Goal: Information Seeking & Learning: Learn about a topic

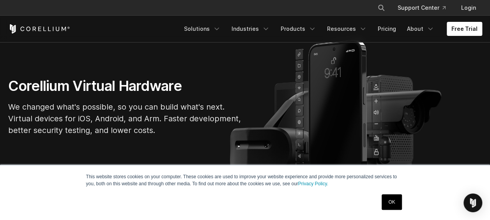
scroll to position [51, 0]
click at [393, 199] on link "OK" at bounding box center [392, 202] width 20 height 16
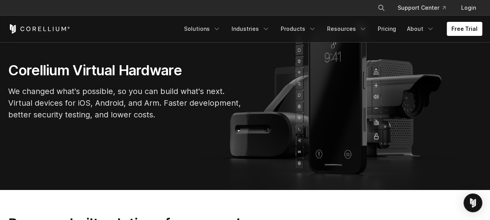
scroll to position [0, 0]
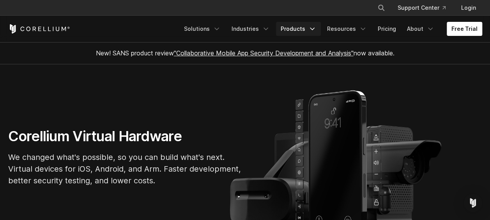
click at [302, 25] on link "Products" at bounding box center [298, 29] width 45 height 14
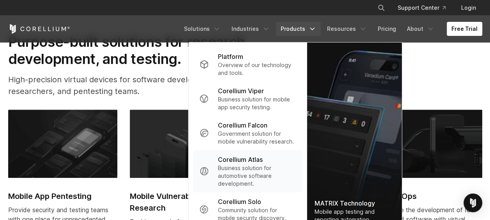
scroll to position [281, 0]
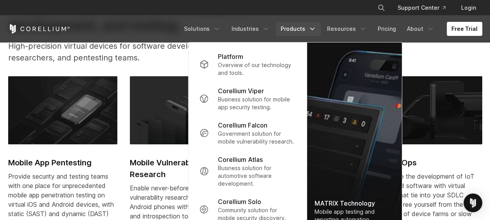
click at [146, 67] on div "Purpose-built solutions for research, development, and testing. High-precision …" at bounding box center [141, 35] width 282 height 71
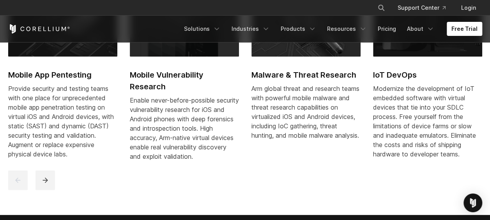
scroll to position [369, 0]
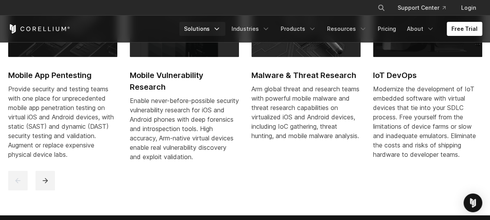
click at [211, 26] on link "Solutions" at bounding box center [202, 29] width 46 height 14
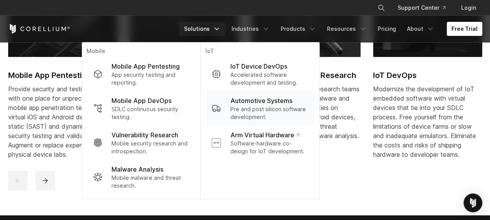
click at [281, 121] on link "Automotive Systems Pre and post silicon software development." at bounding box center [259, 108] width 109 height 34
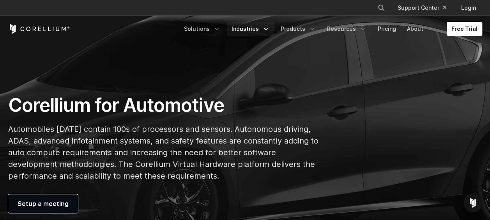
click at [270, 26] on icon "Navigation Menu" at bounding box center [266, 29] width 8 height 8
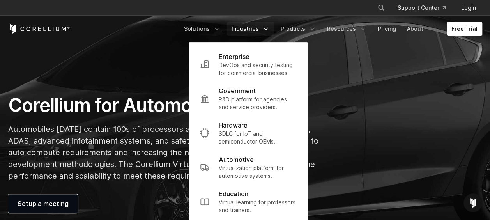
click at [139, 77] on section "Corellium for Automotive Automobiles today contain 100s of processors and senso…" at bounding box center [245, 125] width 490 height 250
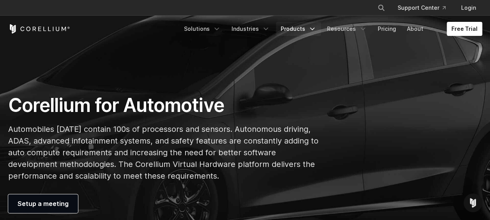
click at [300, 32] on link "Products" at bounding box center [298, 29] width 45 height 14
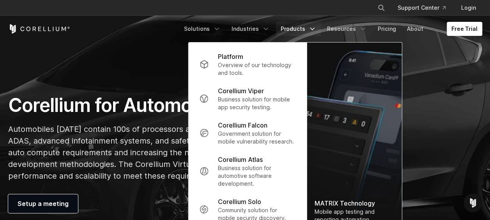
click at [412, 98] on div "Corellium for Automotive Automobiles today contain 100s of processors and senso…" at bounding box center [245, 153] width 490 height 119
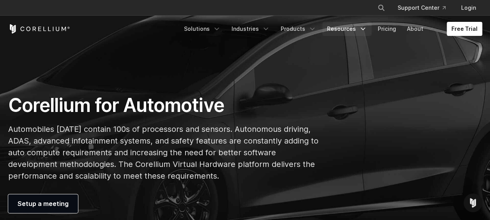
click at [354, 32] on link "Resources" at bounding box center [347, 29] width 49 height 14
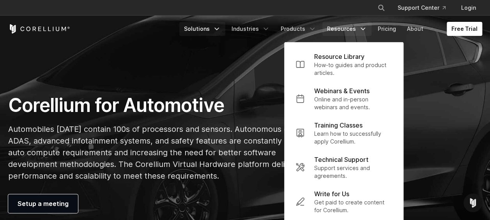
click at [219, 32] on link "Solutions" at bounding box center [202, 29] width 46 height 14
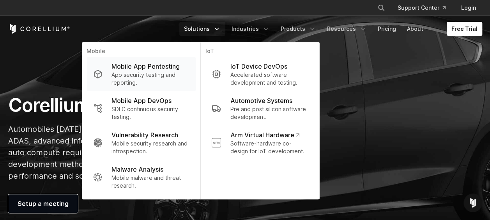
click at [181, 73] on p "App security testing and reporting." at bounding box center [151, 79] width 78 height 16
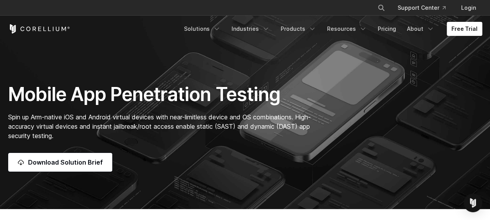
click at [173, 99] on h1 "Mobile App Penetration Testing" at bounding box center [163, 94] width 311 height 23
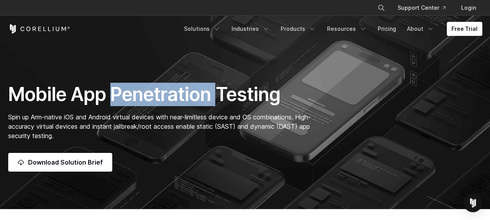
click at [173, 99] on h1 "Mobile App Penetration Testing" at bounding box center [163, 94] width 311 height 23
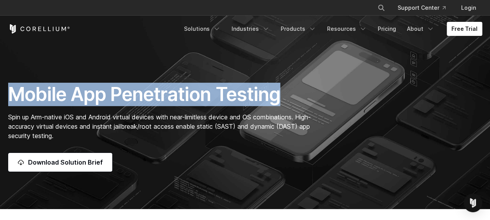
click at [173, 99] on h1 "Mobile App Penetration Testing" at bounding box center [163, 94] width 311 height 23
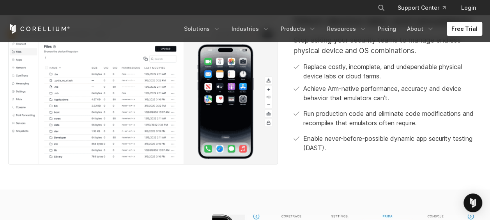
scroll to position [288, 0]
